Goal: Information Seeking & Learning: Find specific fact

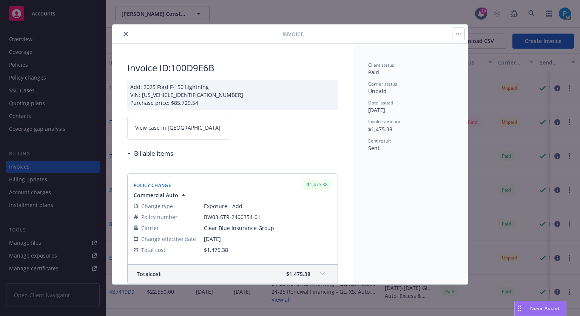
scroll to position [323, 0]
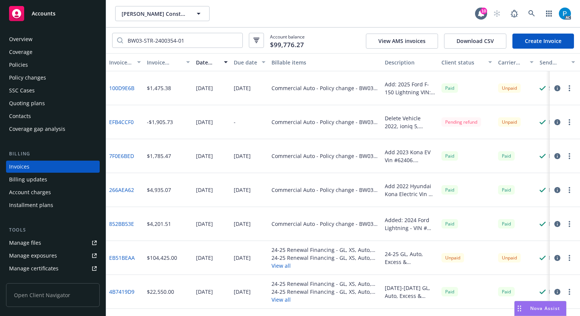
drag, startPoint x: 0, startPoint y: 0, endPoint x: 50, endPoint y: 8, distance: 50.5
click at [50, 8] on div "Accounts" at bounding box center [53, 13] width 88 height 15
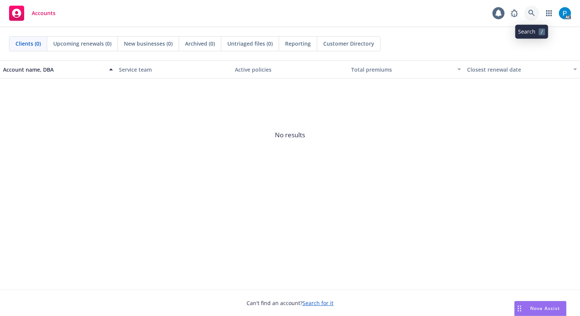
click at [535, 11] on link at bounding box center [531, 13] width 15 height 15
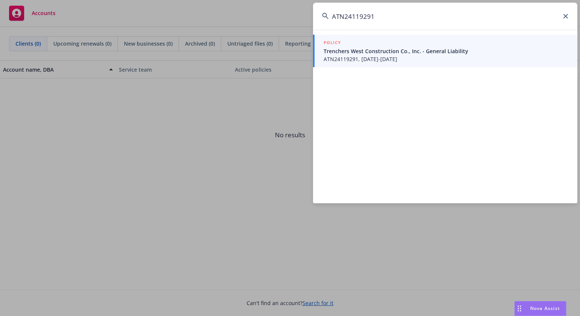
type input "ATN24119291"
click at [427, 55] on span "ATN24119291, [DATE]-[DATE]" at bounding box center [446, 59] width 245 height 8
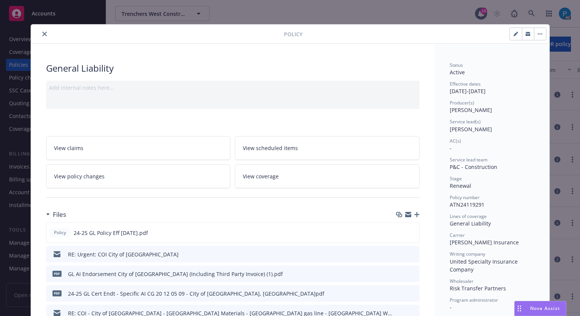
click at [42, 32] on icon "close" at bounding box center [44, 34] width 5 height 5
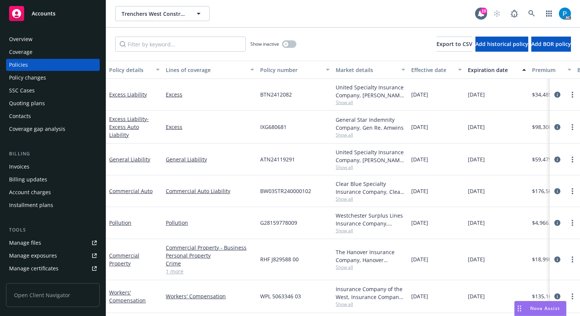
click at [32, 165] on div "Invoices" at bounding box center [53, 167] width 88 height 12
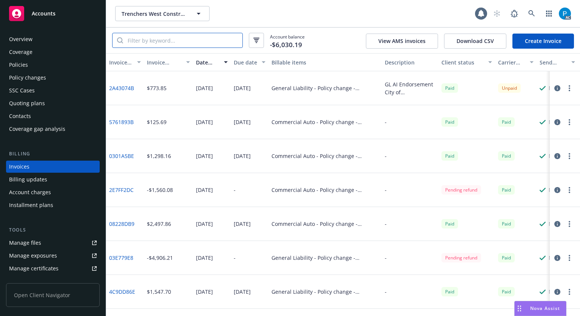
click at [180, 39] on input "search" at bounding box center [182, 40] width 119 height 14
paste input "ATN24119291"
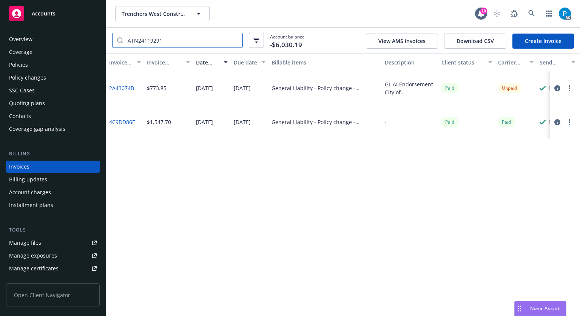
type input "ATN24119291"
click at [559, 88] on icon "button" at bounding box center [557, 88] width 6 height 6
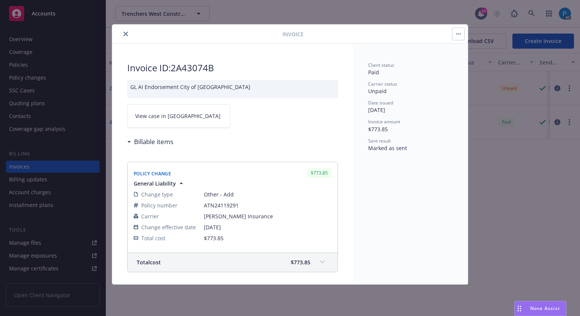
click at [180, 113] on link "View case in [GEOGRAPHIC_DATA]" at bounding box center [178, 116] width 103 height 24
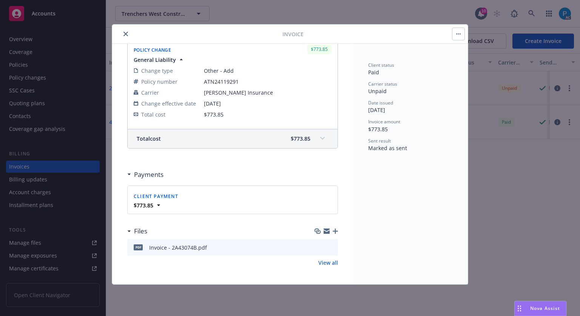
click at [130, 32] on button "close" at bounding box center [125, 33] width 9 height 9
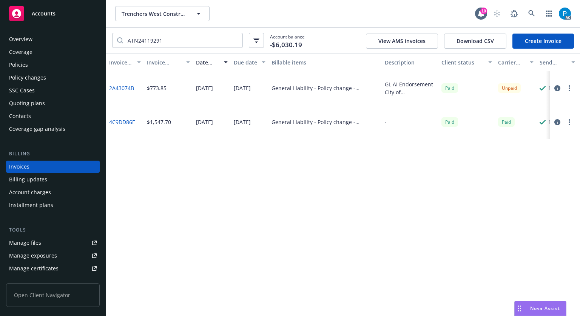
click at [54, 66] on div "Policies" at bounding box center [53, 65] width 88 height 12
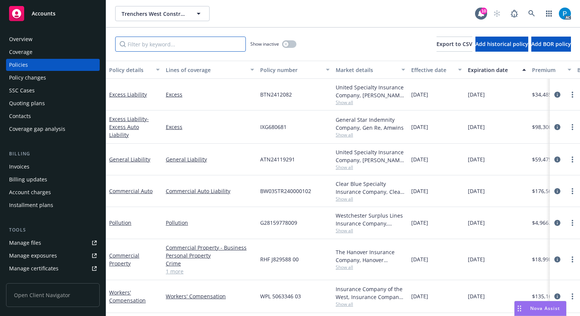
click at [163, 48] on input "Filter by keyword..." at bounding box center [180, 44] width 131 height 15
paste input "ATN24119291"
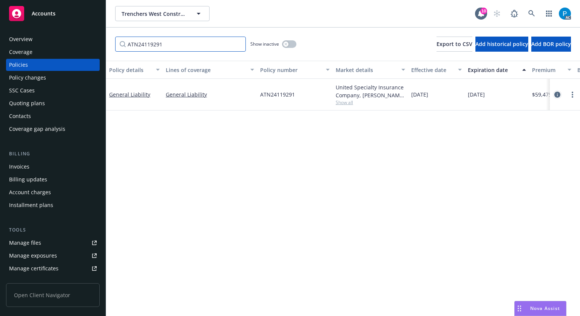
type input "ATN24119291"
click at [554, 97] on icon "circleInformation" at bounding box center [557, 95] width 6 height 6
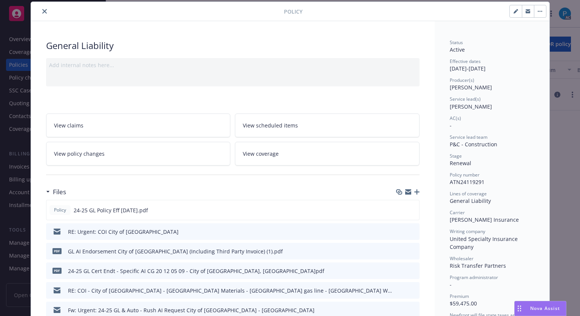
scroll to position [174, 0]
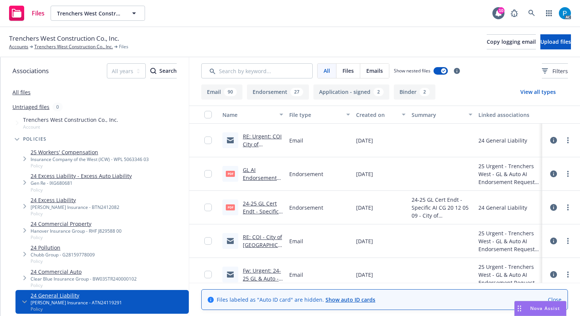
click at [261, 202] on link "24-25 GL Cert Endt - Specific AI CG 20 12 05 09 - City of [GEOGRAPHIC_DATA], [G…" at bounding box center [261, 231] width 37 height 63
click at [254, 177] on link "GL AI Endorsement City of [GEOGRAPHIC_DATA] (Including Third Party Invoice) (1)…" at bounding box center [261, 197] width 37 height 63
